Goal: Information Seeking & Learning: Learn about a topic

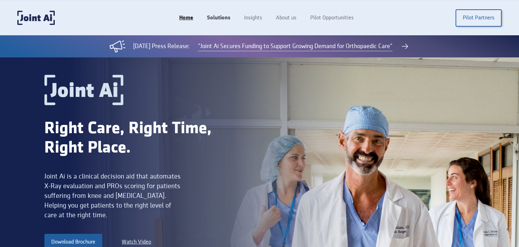
click at [219, 18] on link "Solutions" at bounding box center [218, 17] width 37 height 13
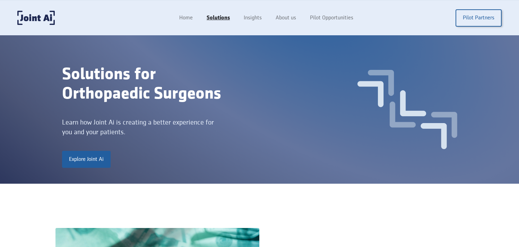
click at [190, 24] on div "Home Solutions Insights About us Pilot Opportunities Pilot Partners" at bounding box center [336, 17] width 329 height 17
click at [187, 16] on link "Home" at bounding box center [186, 17] width 28 height 13
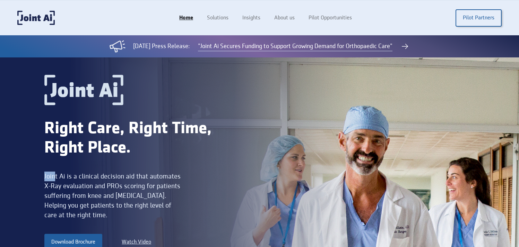
drag, startPoint x: 45, startPoint y: 176, endPoint x: 92, endPoint y: 186, distance: 48.2
click at [92, 186] on div "Joint Ai is a clinical decision aid that automates X-Ray evaluation and PROs sc…" at bounding box center [113, 196] width 138 height 49
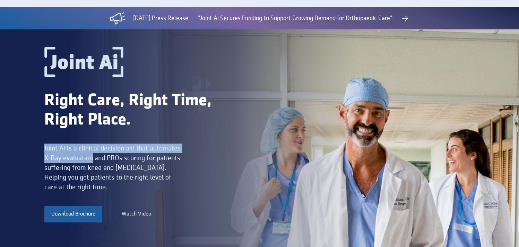
scroll to position [32, 0]
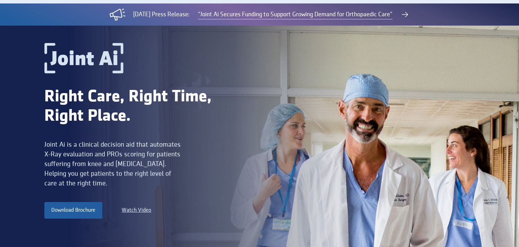
click at [250, 168] on div "Right Care, Right Time, Right Place. Joint Ai is a clinical decision aid that a…" at bounding box center [241, 137] width 395 height 188
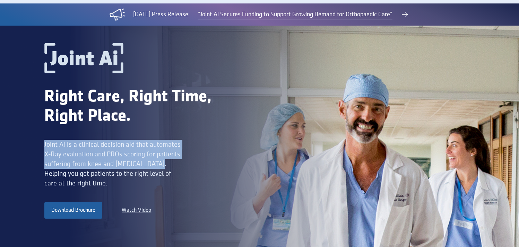
drag, startPoint x: 150, startPoint y: 165, endPoint x: 41, endPoint y: 144, distance: 110.8
click at [41, 144] on div "Right Care, Right Time, Right Place. Joint Ai is a clinical decision aid that a…" at bounding box center [259, 137] width 519 height 223
click at [35, 157] on div "Right Care, Right Time, Right Place. Joint Ai is a clinical decision aid that a…" at bounding box center [259, 137] width 519 height 223
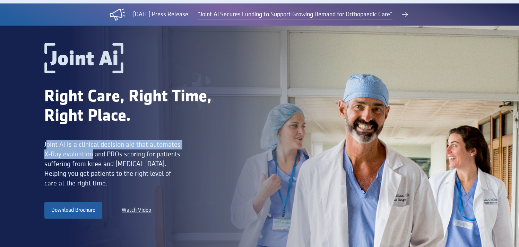
drag, startPoint x: 93, startPoint y: 156, endPoint x: 45, endPoint y: 142, distance: 49.0
click at [45, 142] on div "Joint Ai is a clinical decision aid that automates X-Ray evaluation and PROs sc…" at bounding box center [113, 164] width 138 height 49
drag, startPoint x: 94, startPoint y: 154, endPoint x: 42, endPoint y: 142, distance: 53.2
click at [42, 142] on div "Right Care, Right Time, Right Place. Joint Ai is a clinical decision aid that a…" at bounding box center [259, 137] width 519 height 223
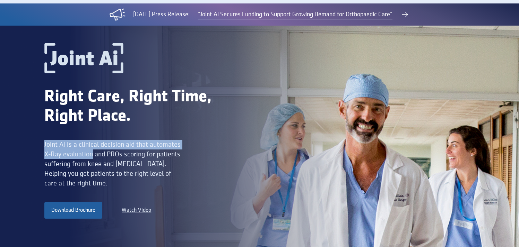
copy div "Joint Ai is a clinical decision aid that automates X-Ray evaluation"
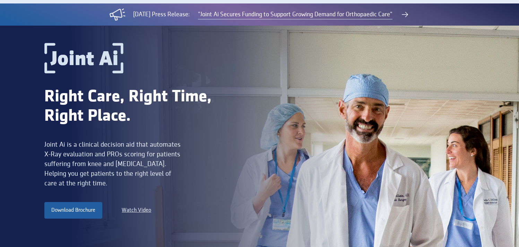
click at [100, 152] on div "Joint Ai is a clinical decision aid that automates X-Ray evaluation and PROs sc…" at bounding box center [113, 164] width 138 height 49
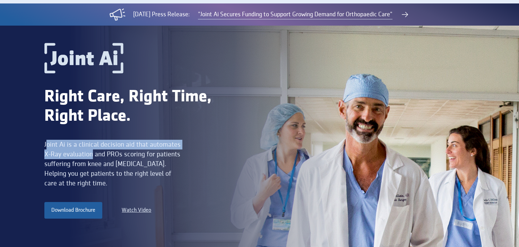
drag, startPoint x: 94, startPoint y: 155, endPoint x: 47, endPoint y: 146, distance: 47.2
click at [47, 146] on div "Joint Ai is a clinical decision aid that automates X-Ray evaluation and PROs sc…" at bounding box center [113, 164] width 138 height 49
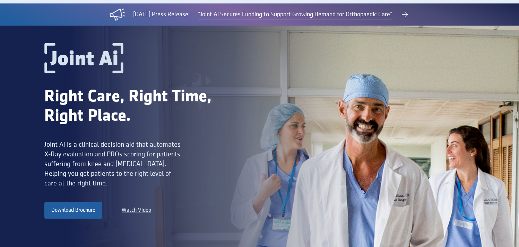
click at [39, 142] on div "Right Care, Right Time, Right Place. Joint Ai is a clinical decision aid that a…" at bounding box center [259, 137] width 519 height 223
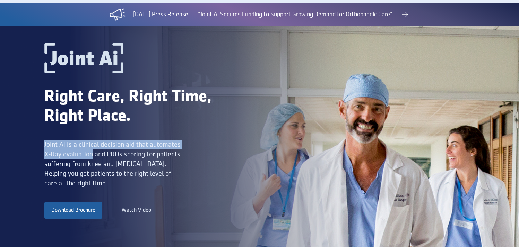
drag, startPoint x: 94, startPoint y: 156, endPoint x: 42, endPoint y: 144, distance: 53.0
click at [42, 144] on div "Right Care, Right Time, Right Place. Joint Ai is a clinical decision aid that a…" at bounding box center [259, 137] width 519 height 223
copy div "Joint Ai is a clinical decision aid that automates X-Ray evaluation"
